Goal: Use online tool/utility

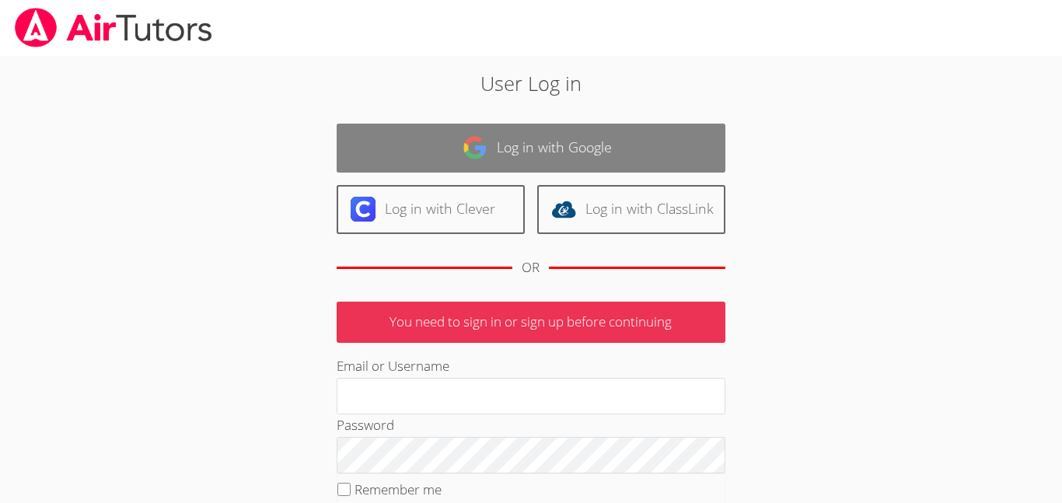
click at [592, 152] on link "Log in with Google" at bounding box center [530, 148] width 389 height 49
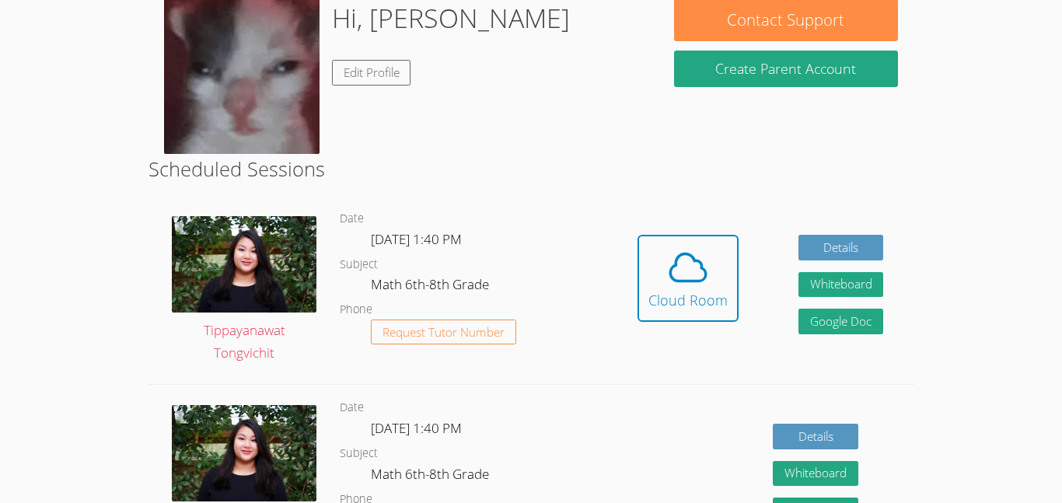
scroll to position [259, 0]
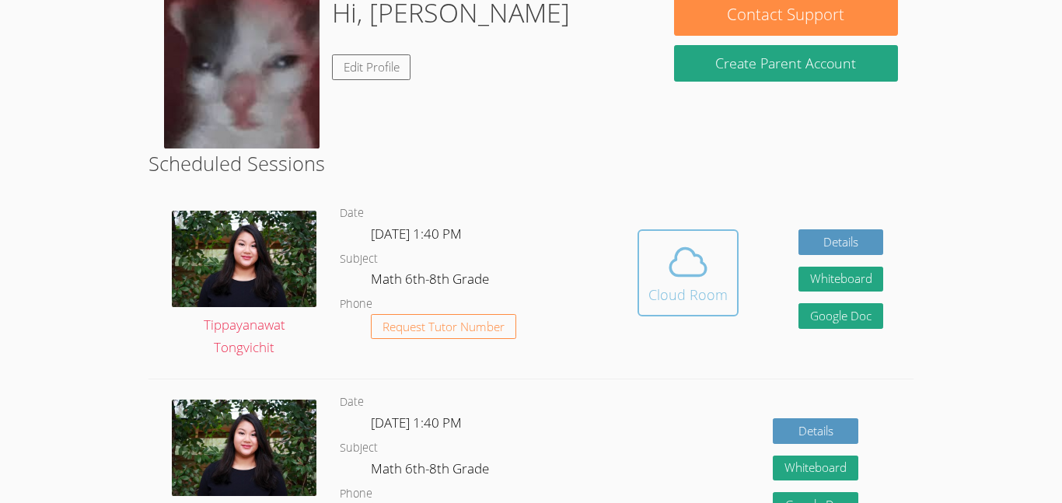
click at [668, 258] on icon at bounding box center [688, 262] width 44 height 44
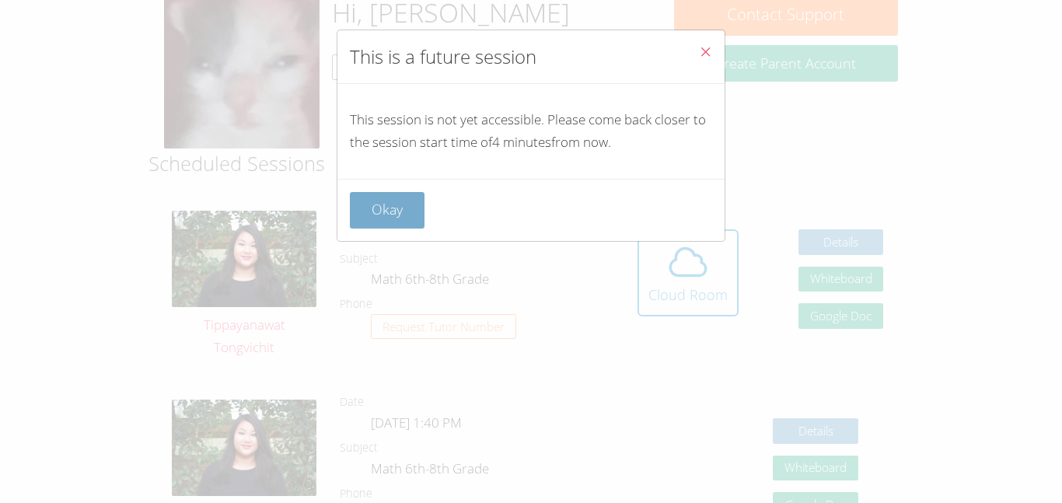
click at [396, 201] on button "Okay" at bounding box center [387, 210] width 75 height 37
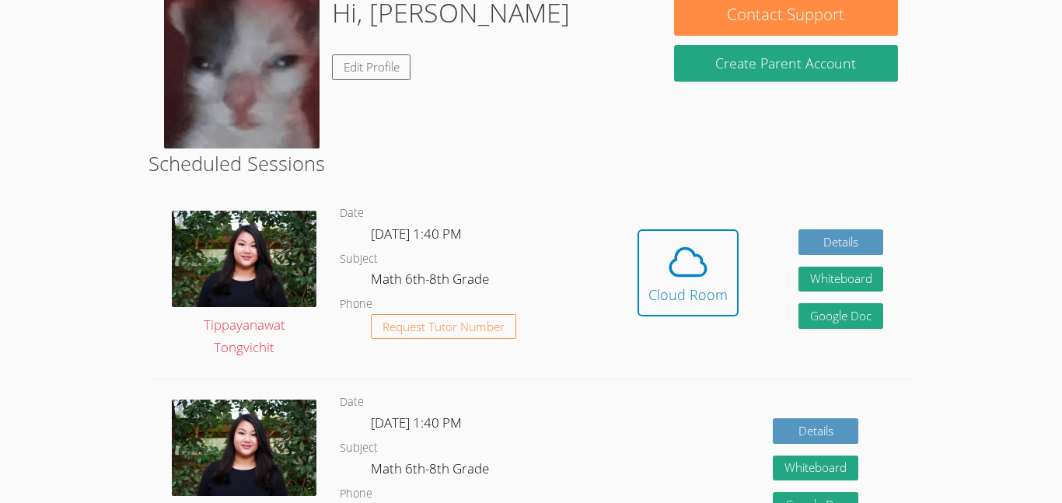
click at [633, 251] on div "Hidden Cloud Room Details Whiteboard Hidden Google Doc" at bounding box center [759, 284] width 305 height 188
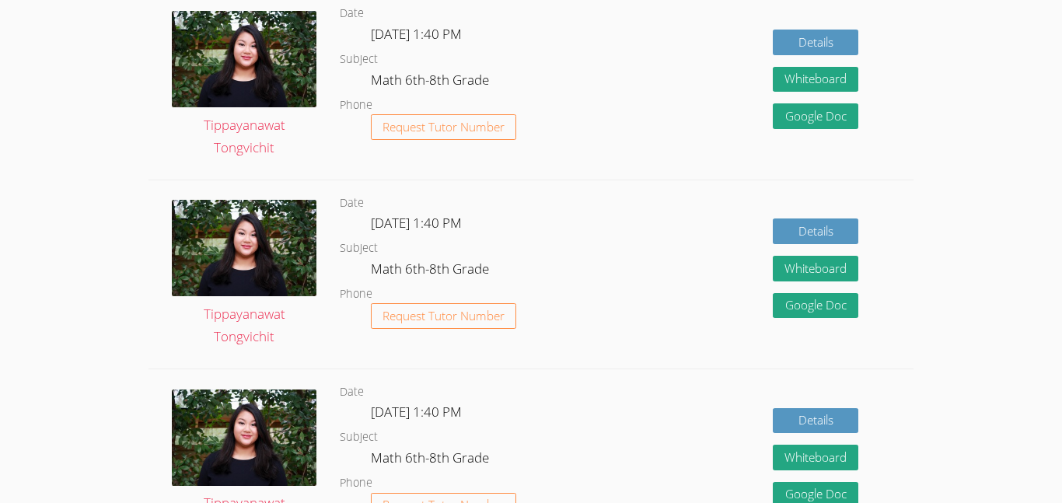
scroll to position [699, 0]
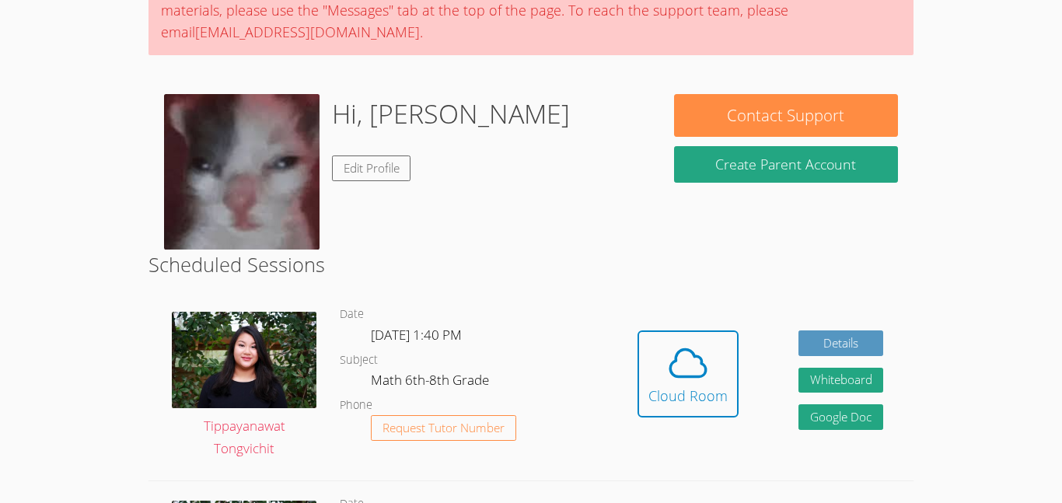
scroll to position [105, 0]
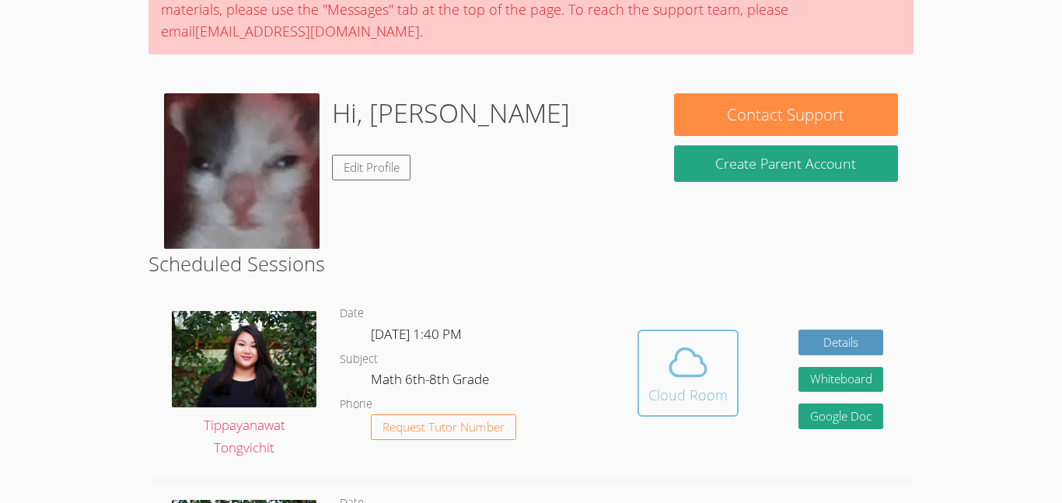
click at [638, 357] on button "Cloud Room" at bounding box center [687, 372] width 101 height 87
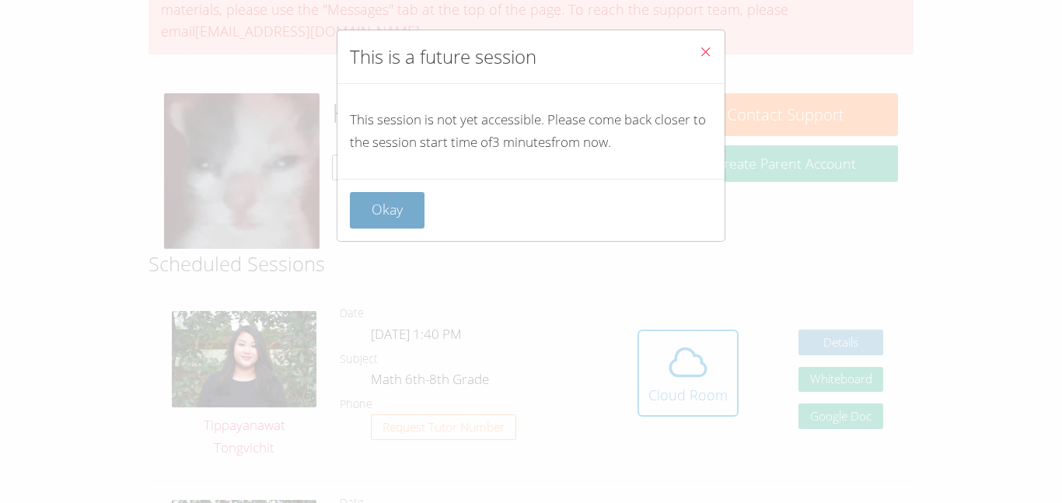
click at [399, 218] on button "Okay" at bounding box center [387, 210] width 75 height 37
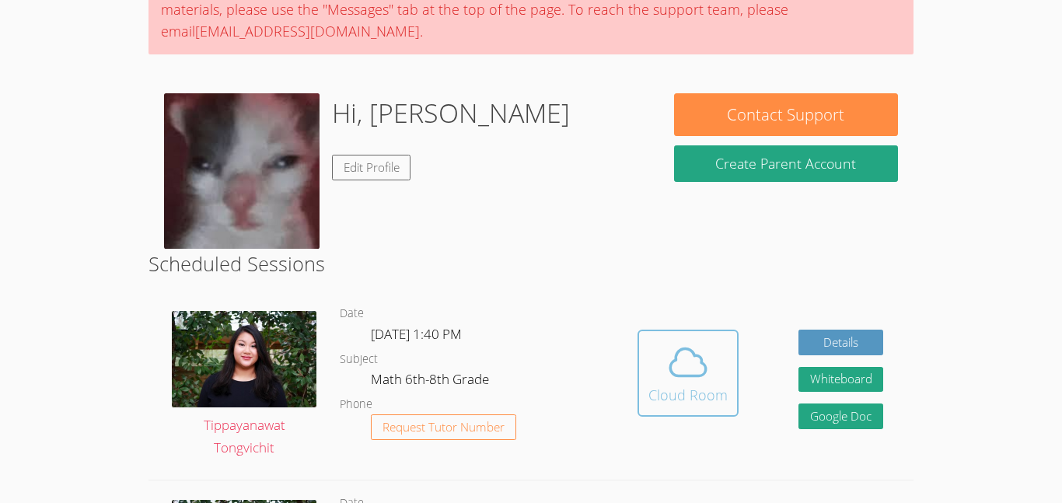
click at [731, 357] on button "Cloud Room" at bounding box center [687, 372] width 101 height 87
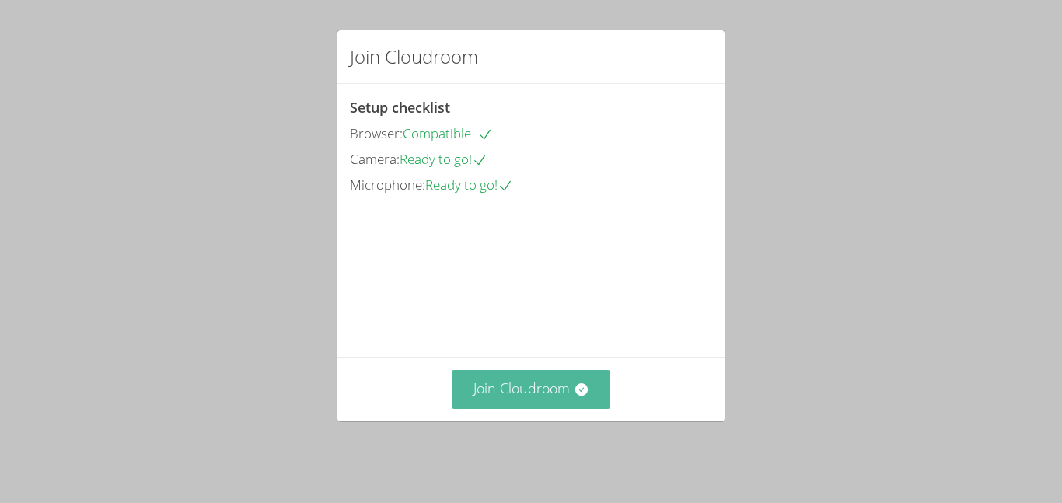
click at [575, 396] on icon at bounding box center [580, 389] width 12 height 12
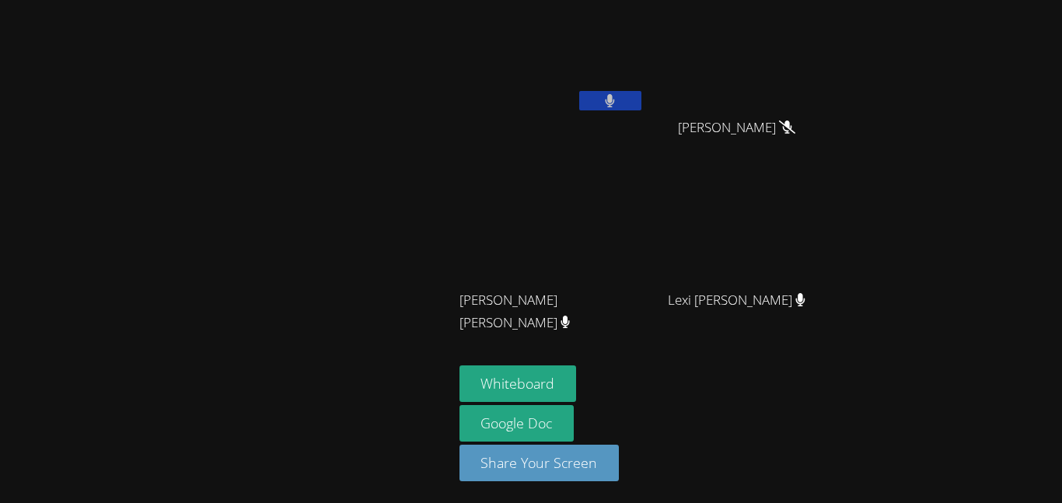
click at [631, 96] on button at bounding box center [610, 100] width 62 height 19
click at [610, 94] on icon at bounding box center [609, 100] width 16 height 13
click at [613, 100] on icon at bounding box center [609, 100] width 9 height 13
click at [615, 103] on icon at bounding box center [609, 100] width 16 height 13
click at [608, 95] on icon at bounding box center [609, 100] width 9 height 13
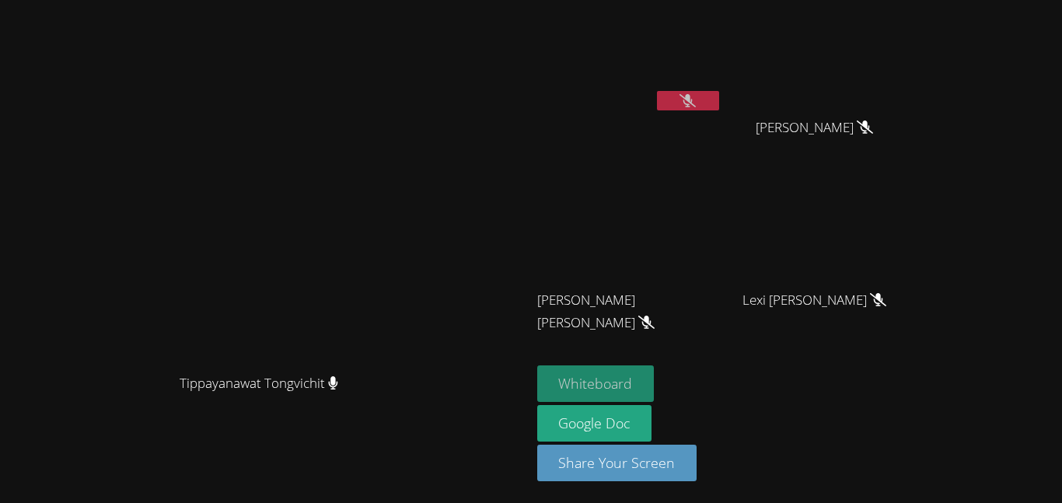
click at [637, 388] on button "Whiteboard" at bounding box center [595, 383] width 117 height 37
